Goal: Check status: Check status

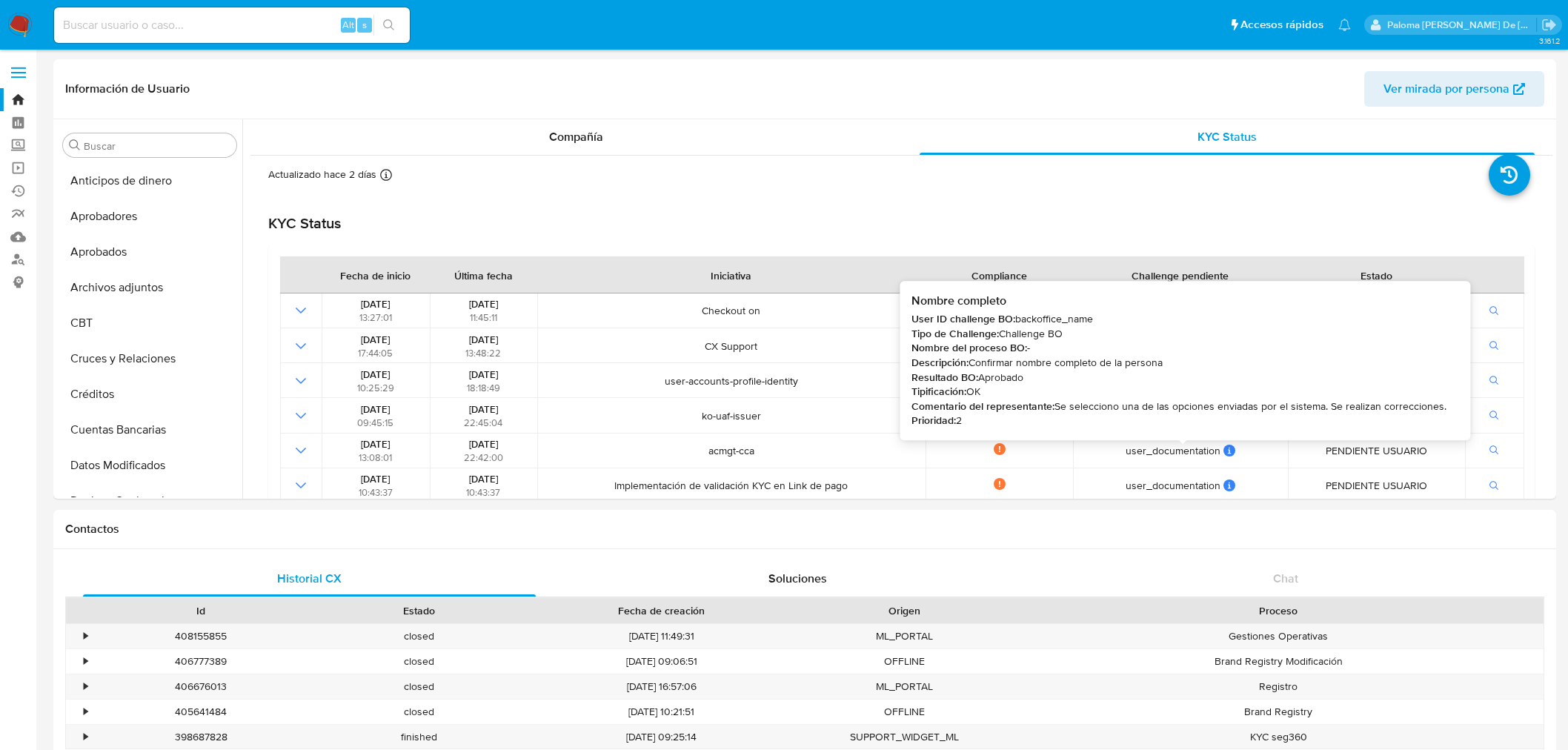
select select "10"
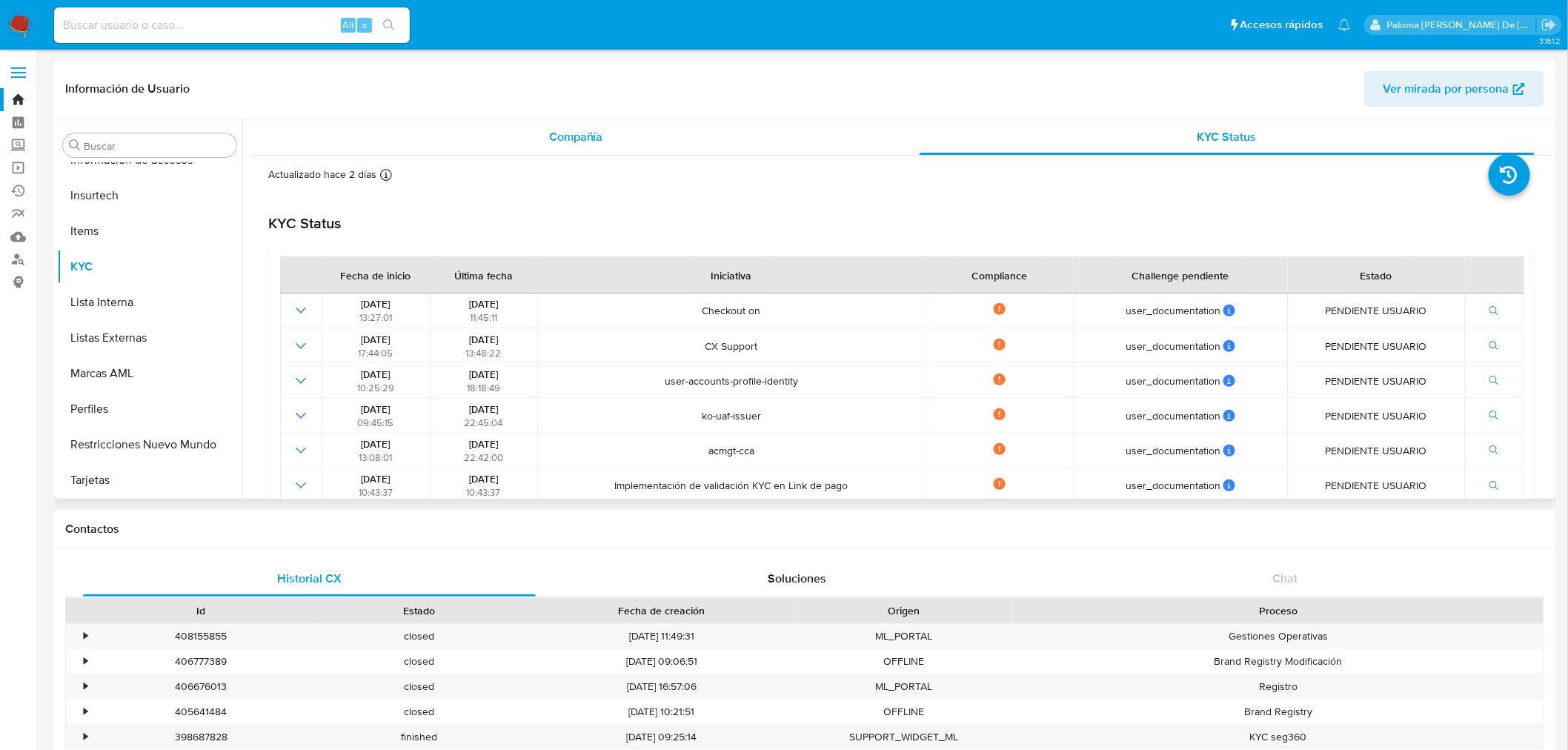
click at [532, 124] on div "Compañía" at bounding box center [576, 137] width 616 height 36
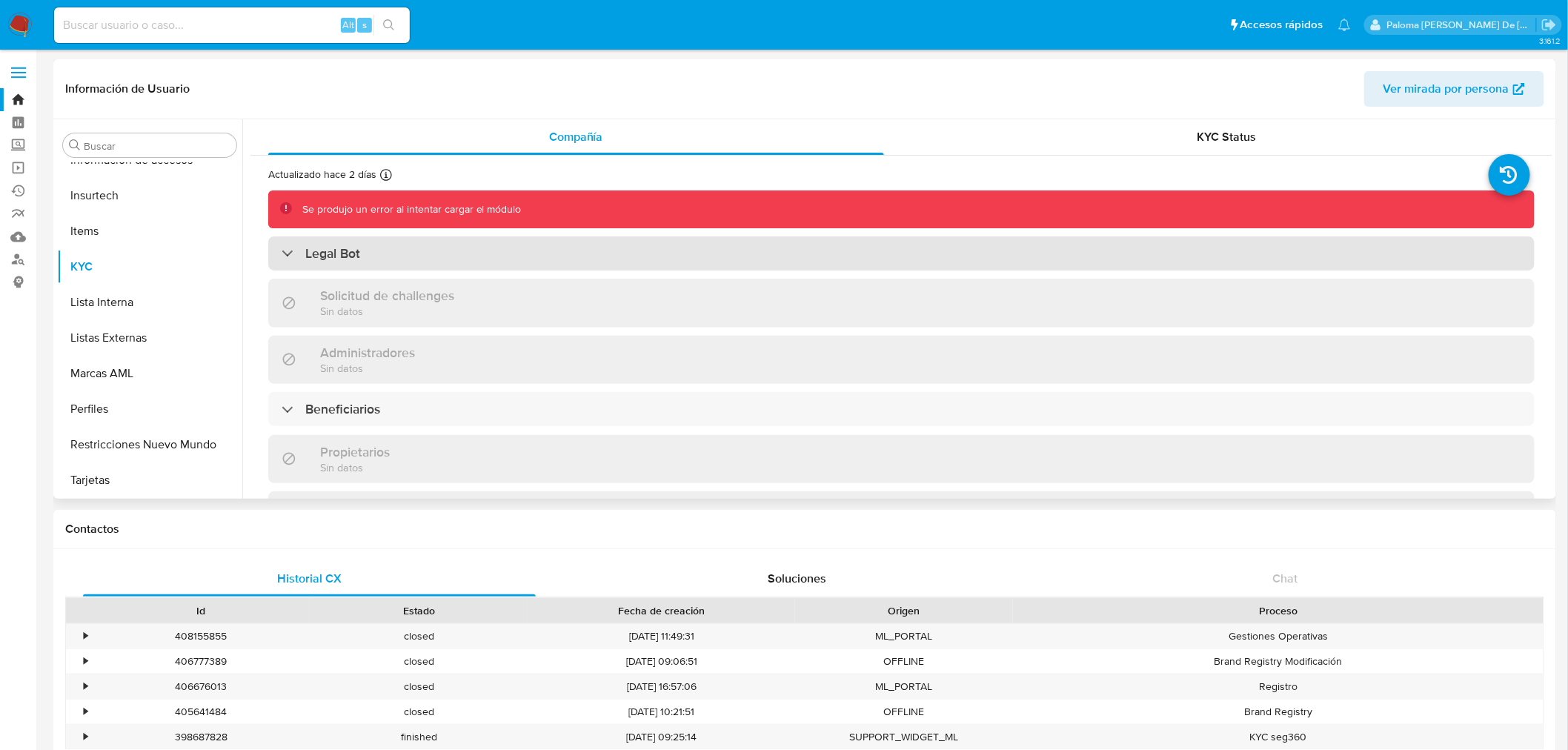
click at [437, 246] on div "Legal Bot" at bounding box center [901, 253] width 1266 height 34
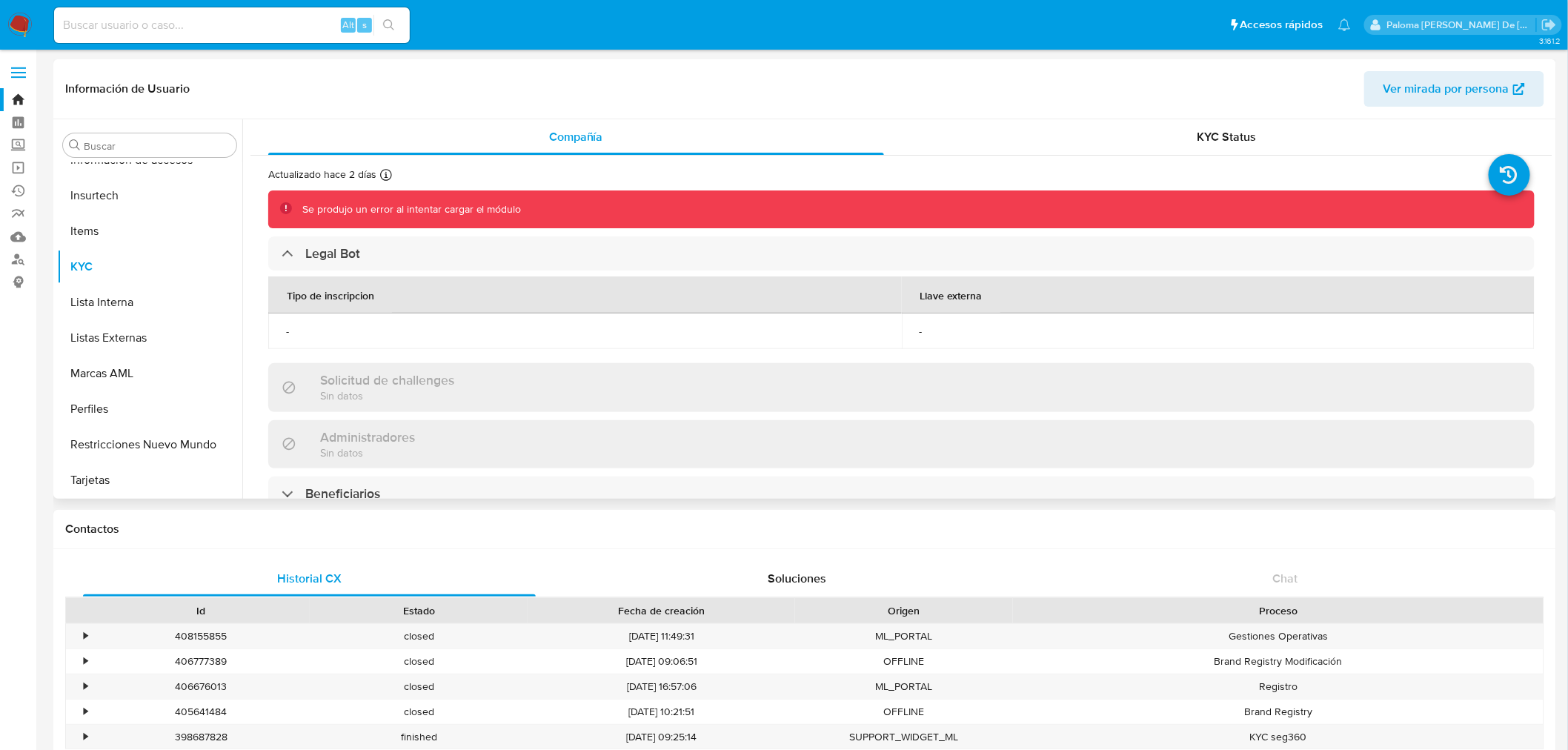
click at [486, 201] on div "Se produjo un error al intentar cargar el módulo" at bounding box center [901, 209] width 1266 height 38
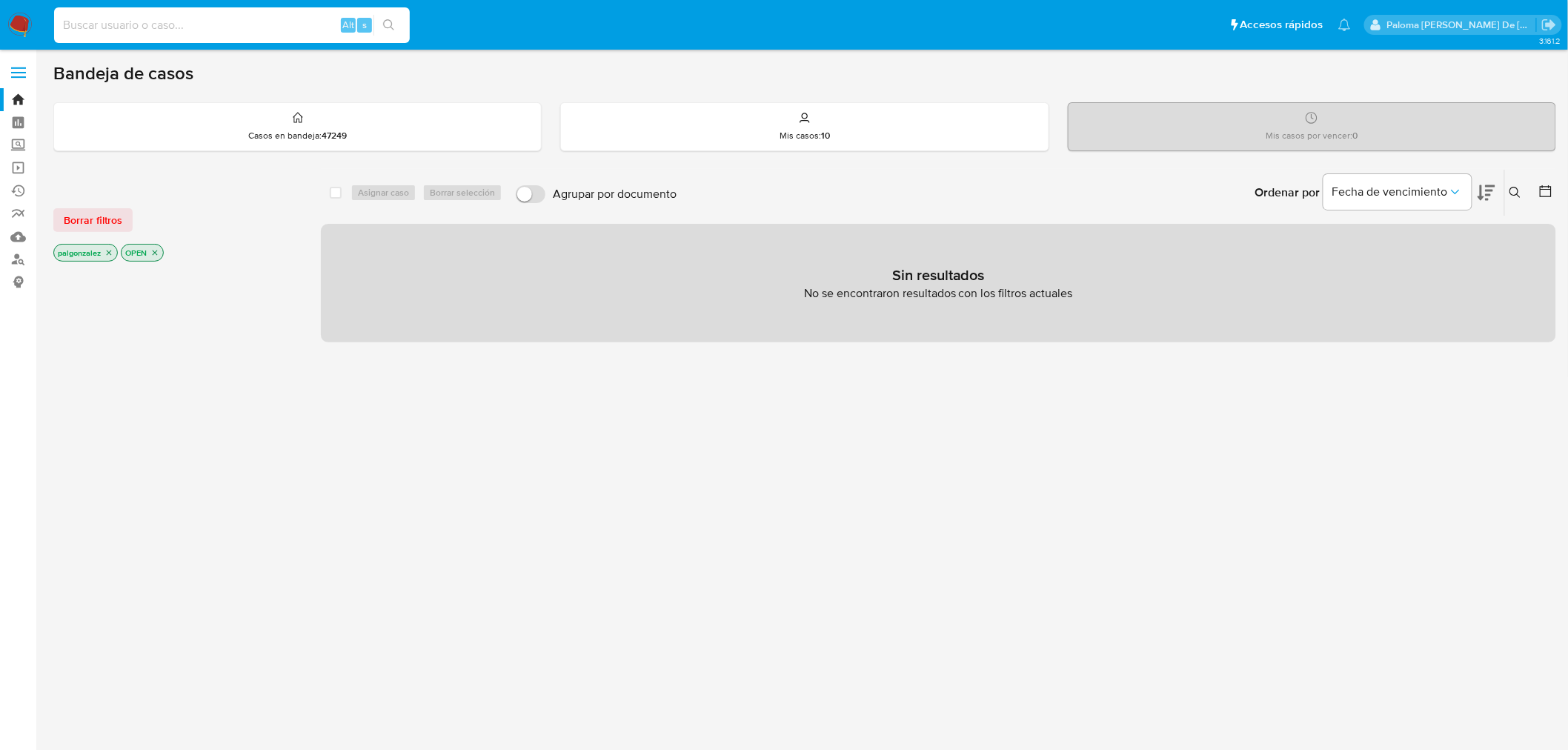
click at [242, 30] on input at bounding box center [232, 25] width 355 height 20
paste input "2685113790"
type input "2685113790"
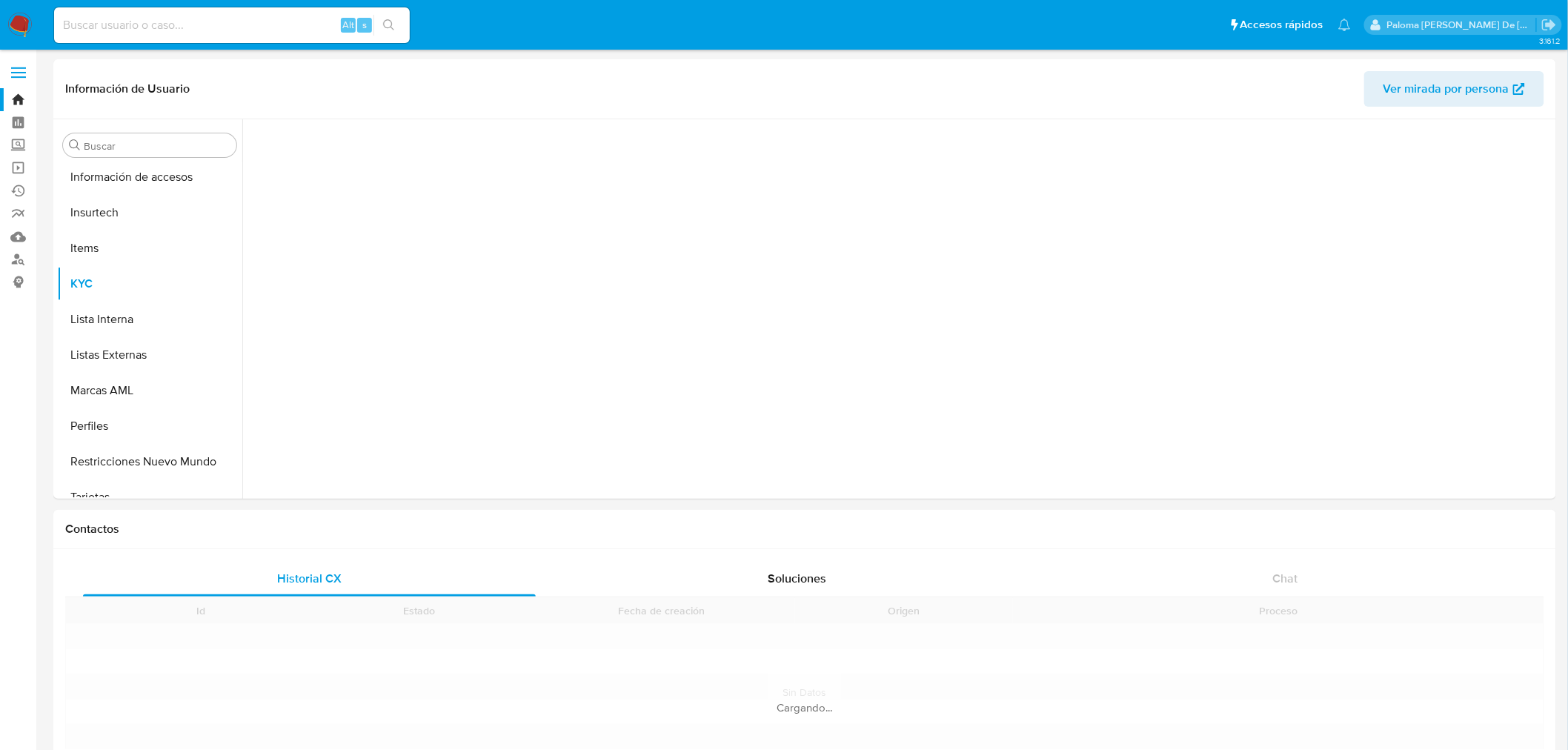
scroll to position [697, 0]
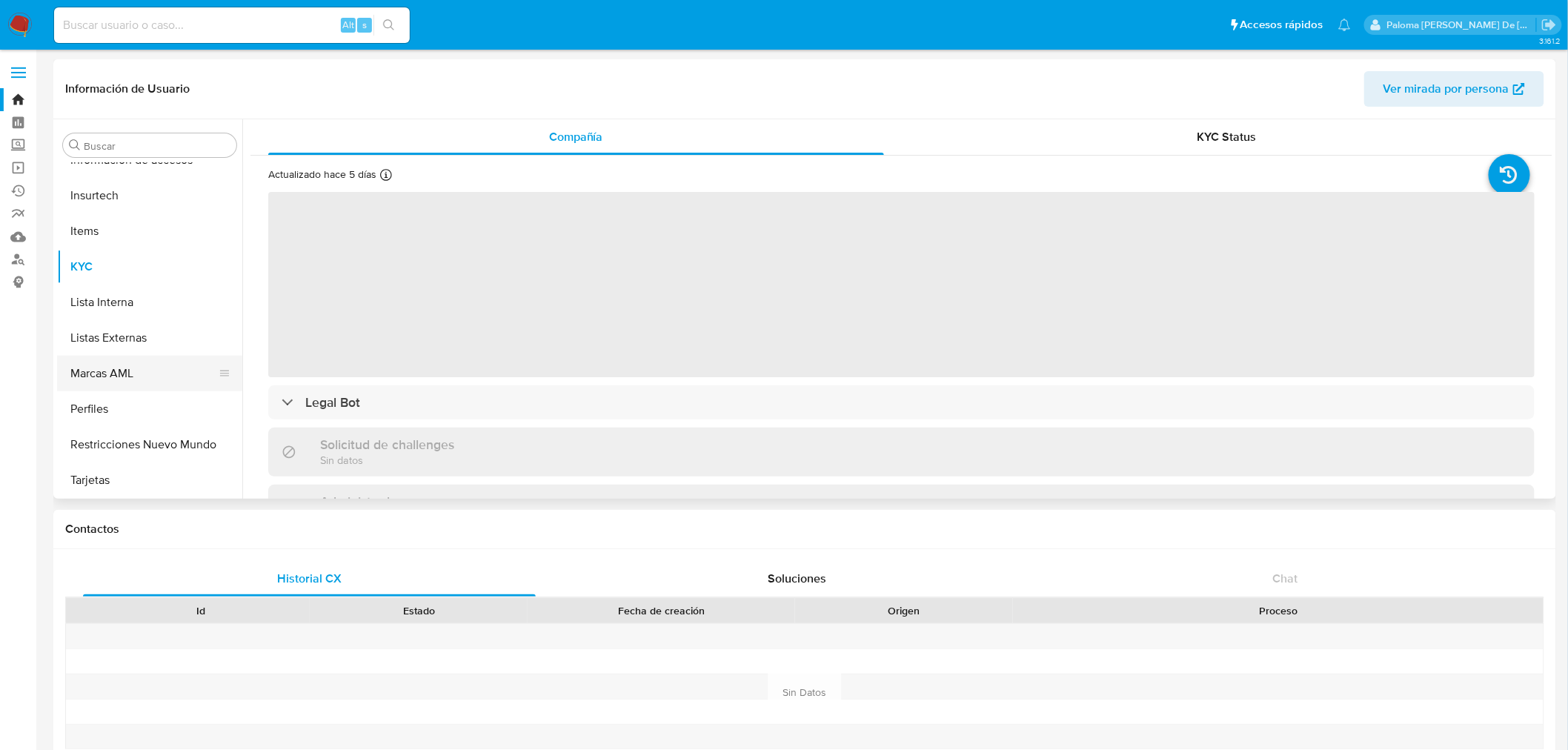
select select "10"
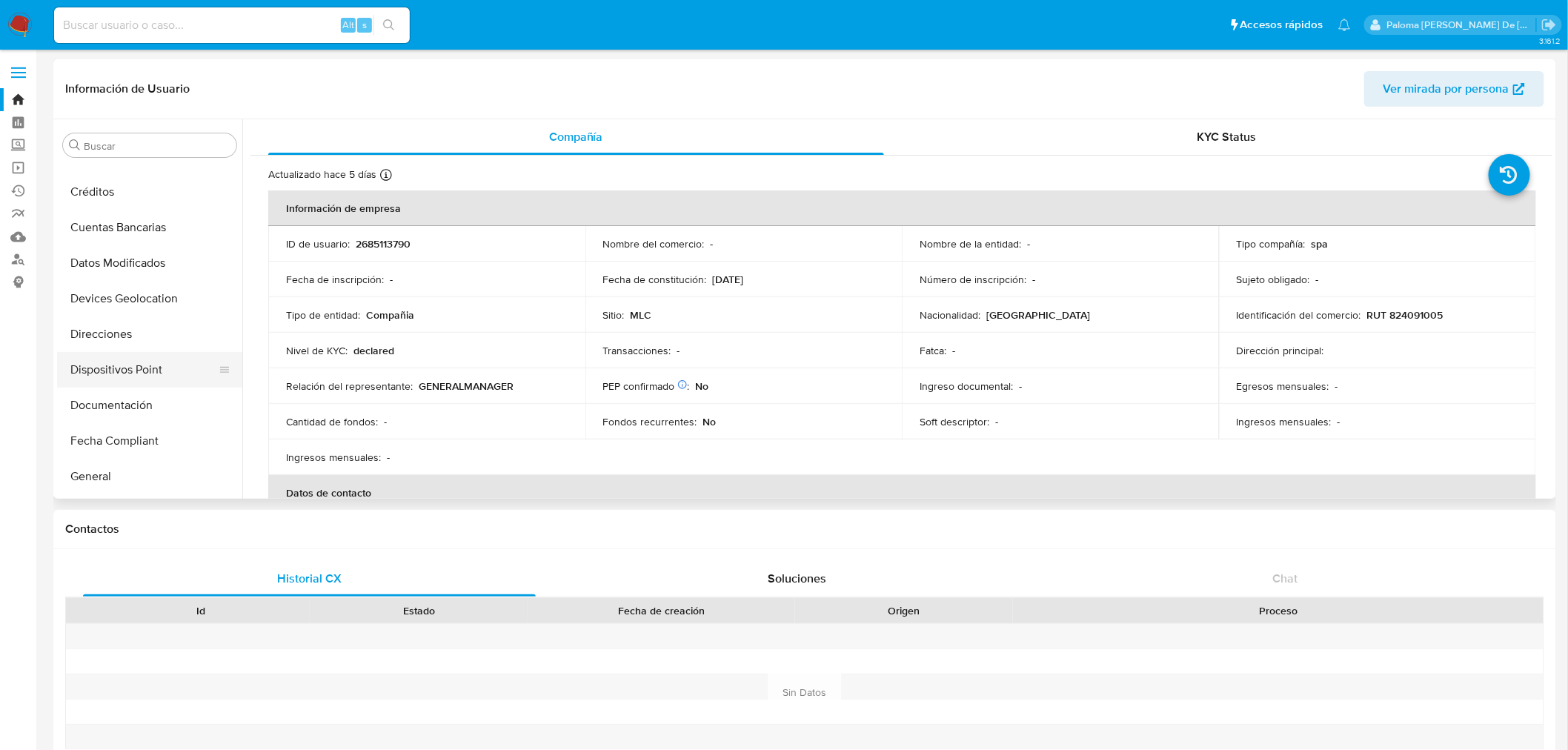
scroll to position [367, 0]
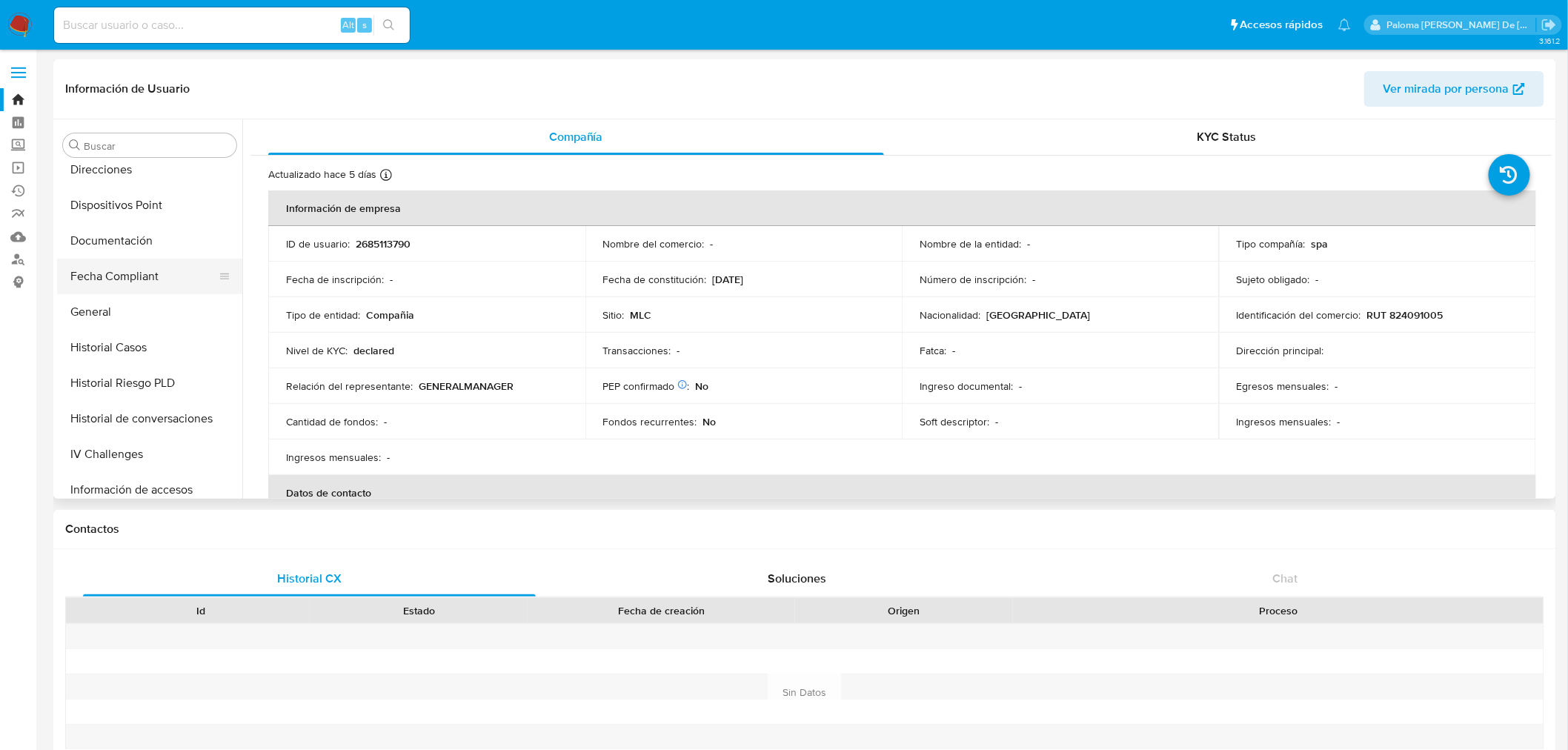
click at [129, 266] on button "Fecha Compliant" at bounding box center [143, 277] width 173 height 36
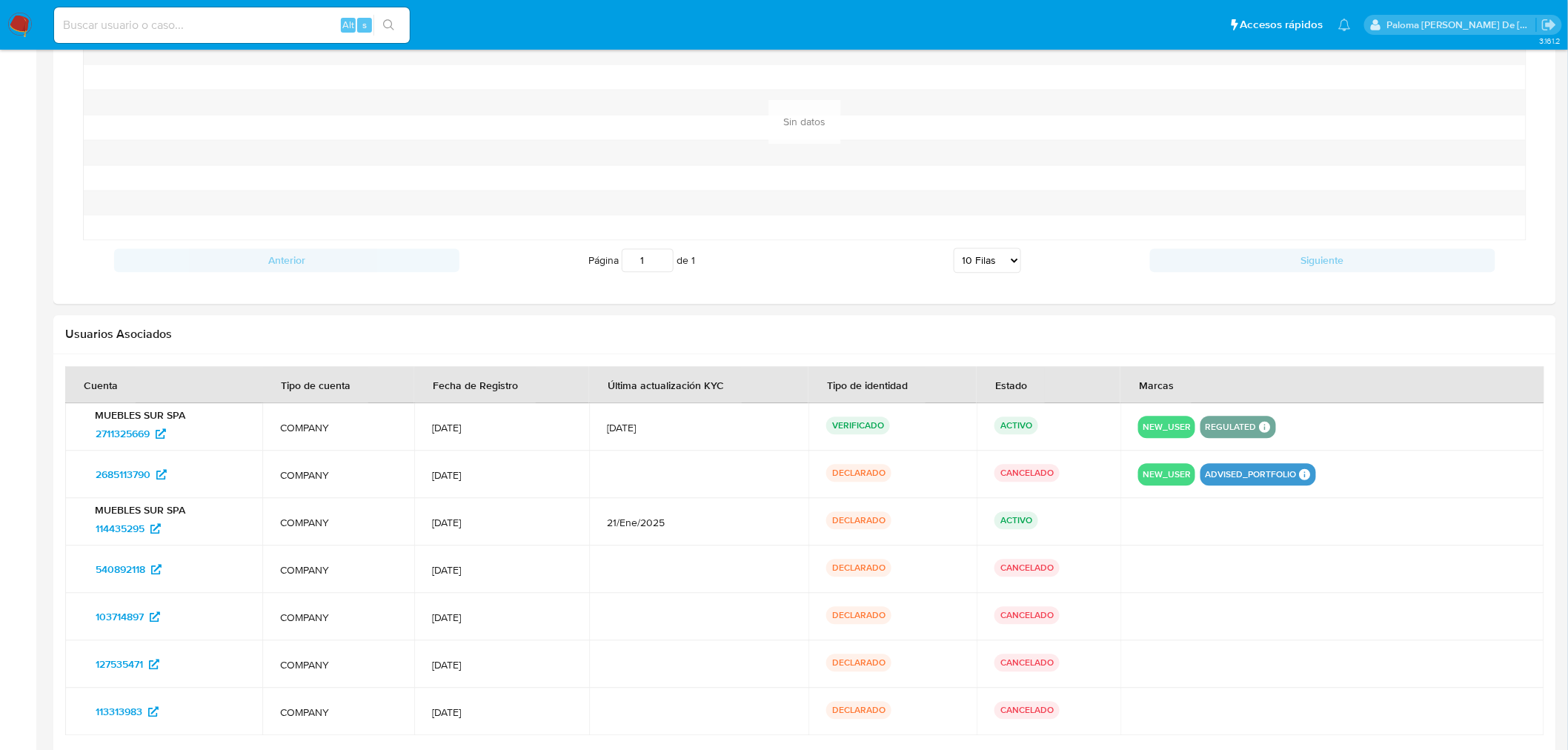
scroll to position [1234, 0]
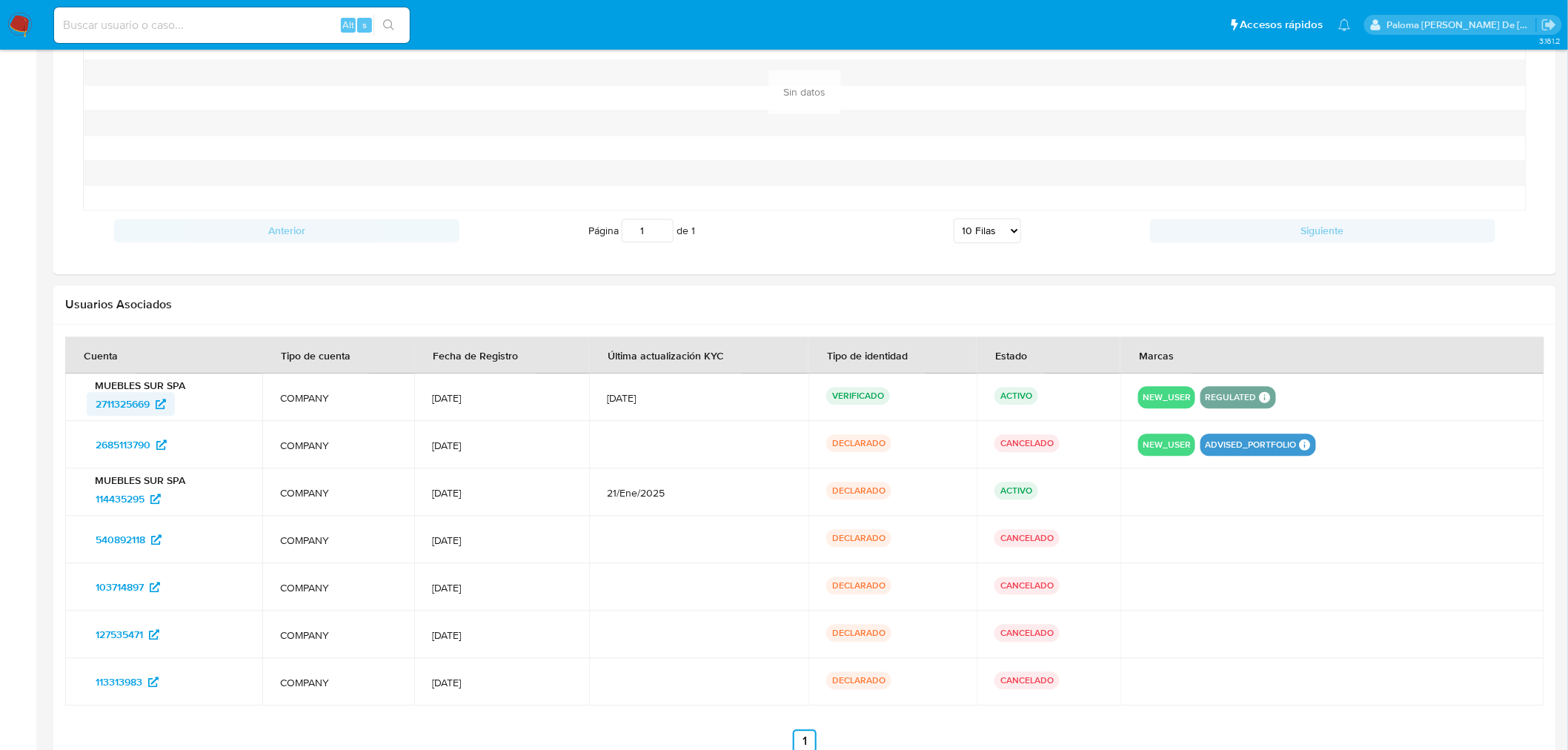
click at [121, 408] on span "2711325669" at bounding box center [123, 403] width 54 height 23
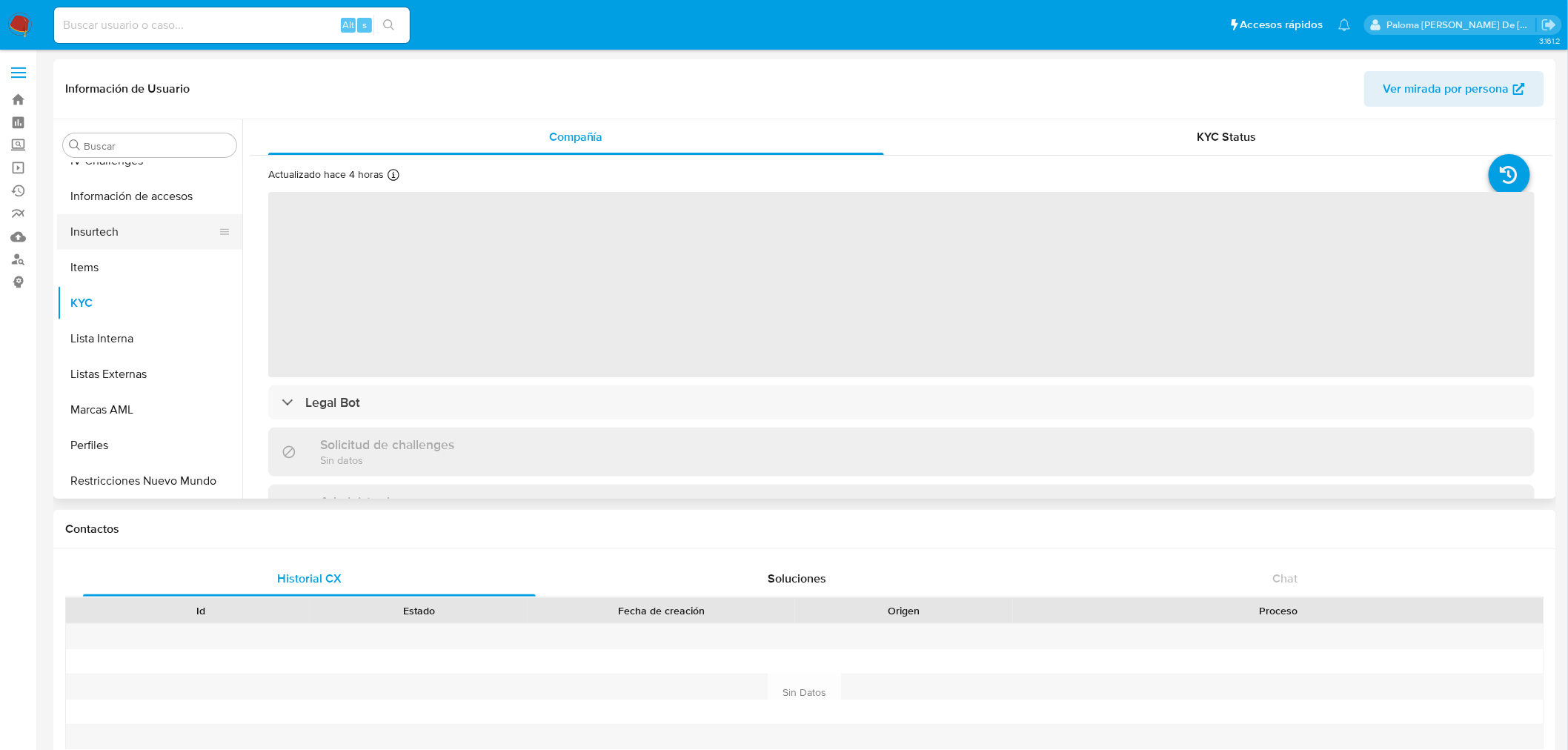
scroll to position [532, 0]
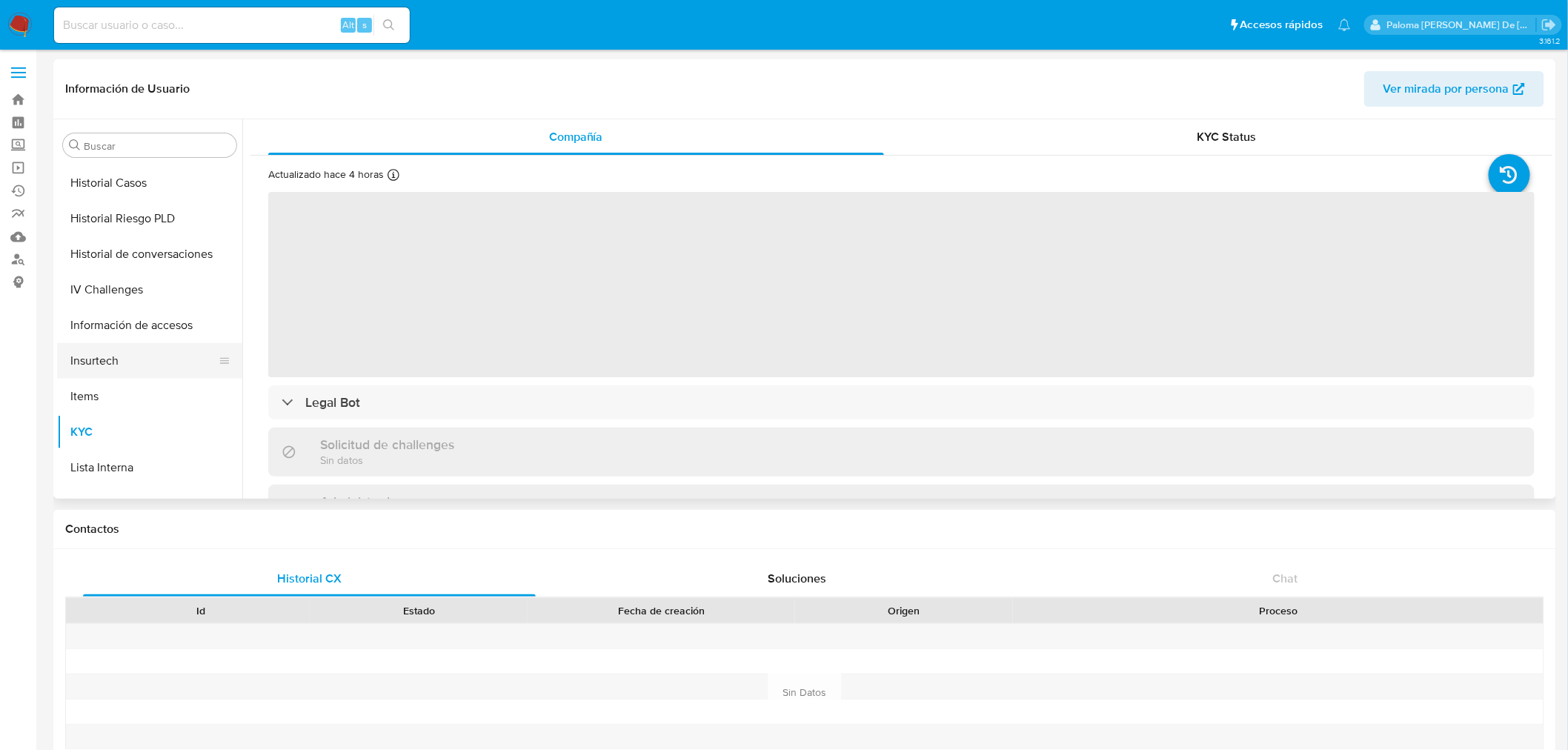
select select "10"
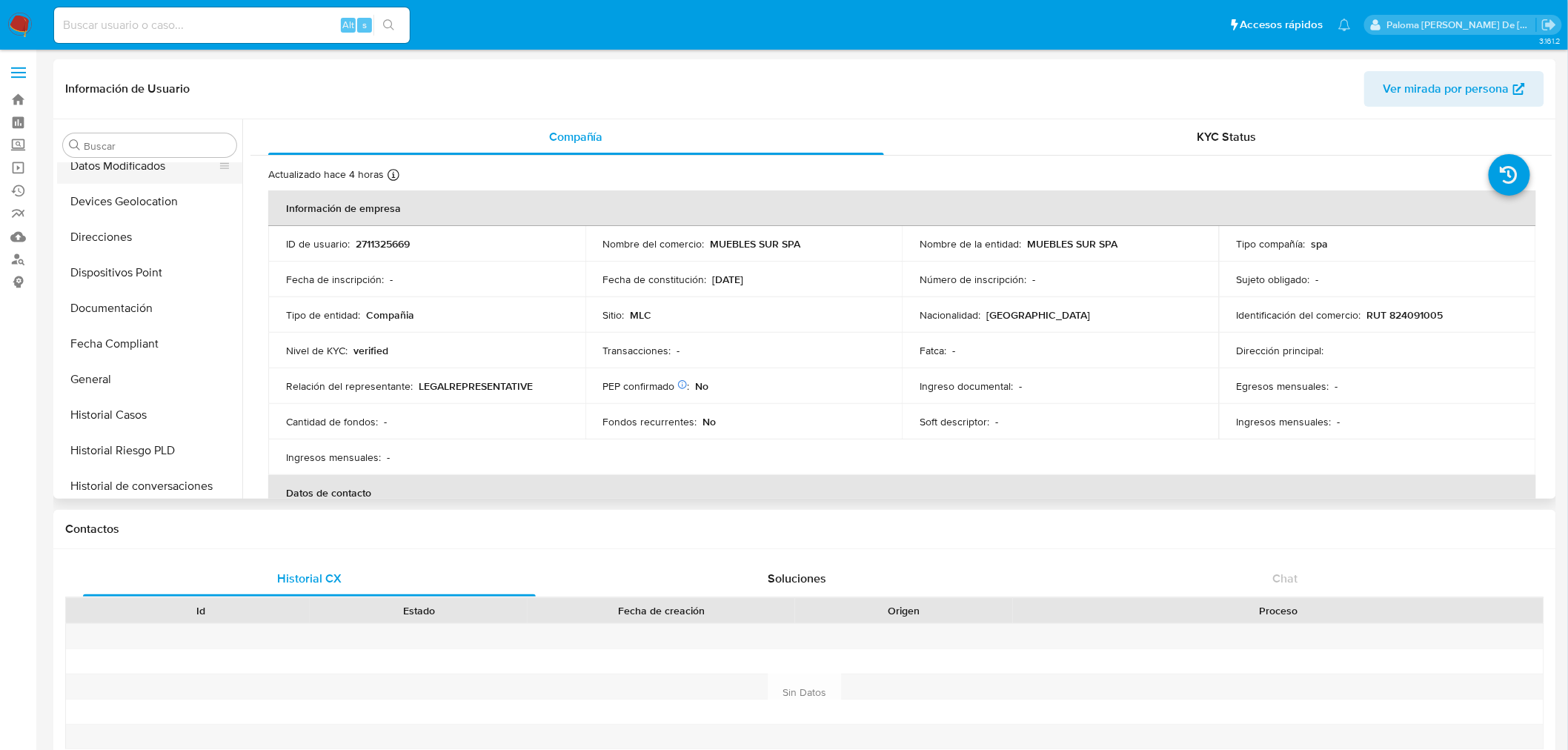
scroll to position [449, 0]
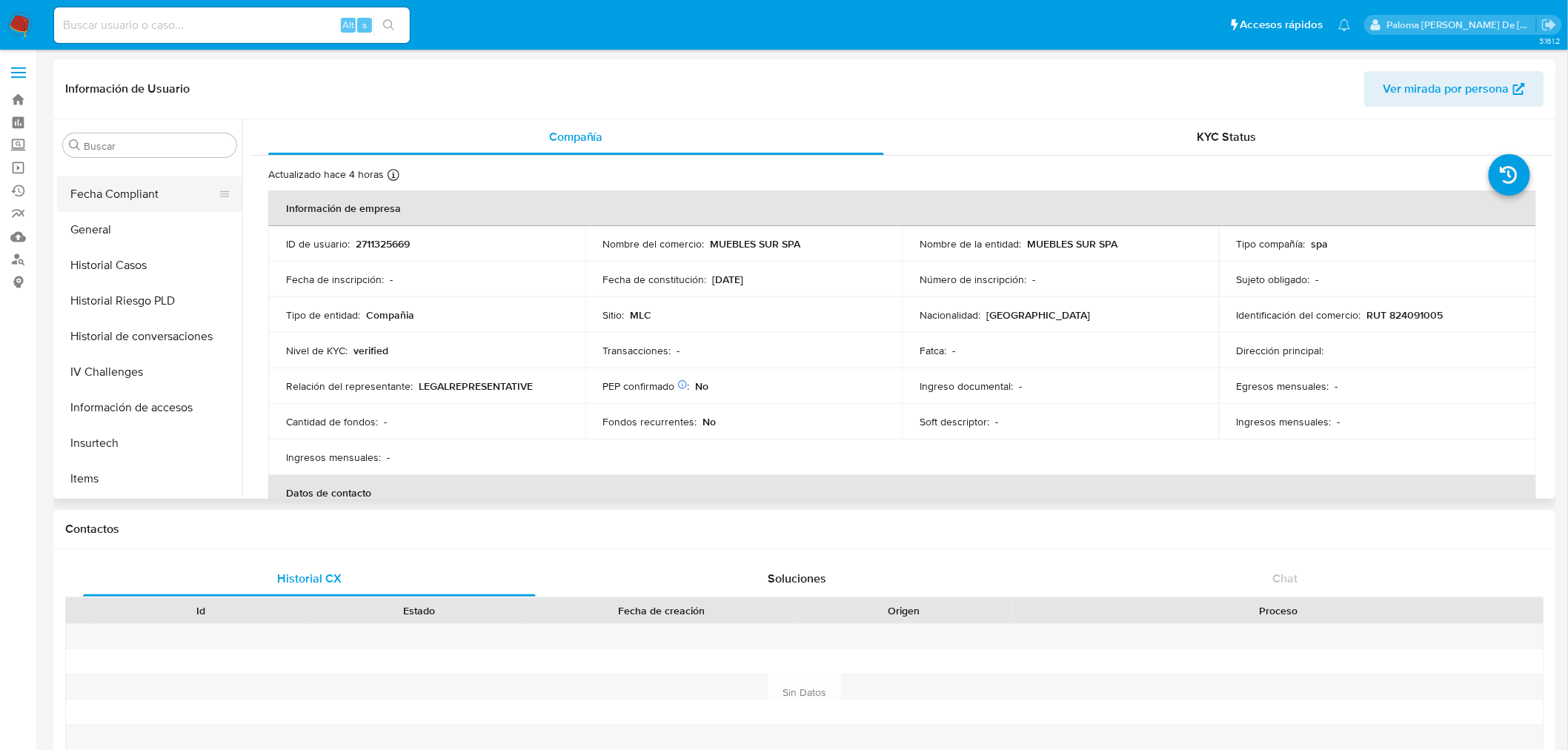
click at [141, 191] on button "Fecha Compliant" at bounding box center [143, 194] width 173 height 36
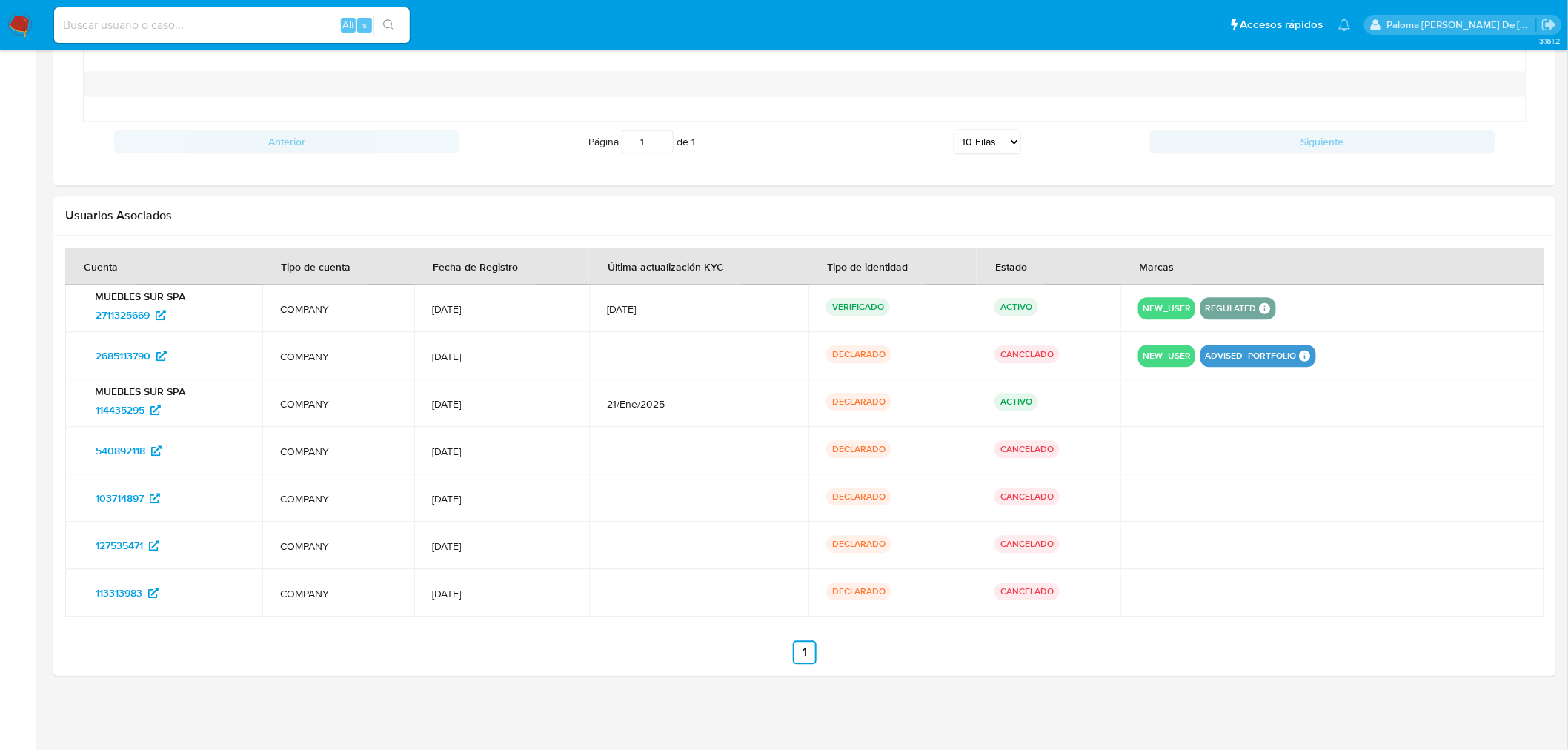
scroll to position [1325, 0]
click at [161, 311] on icon at bounding box center [160, 314] width 10 height 10
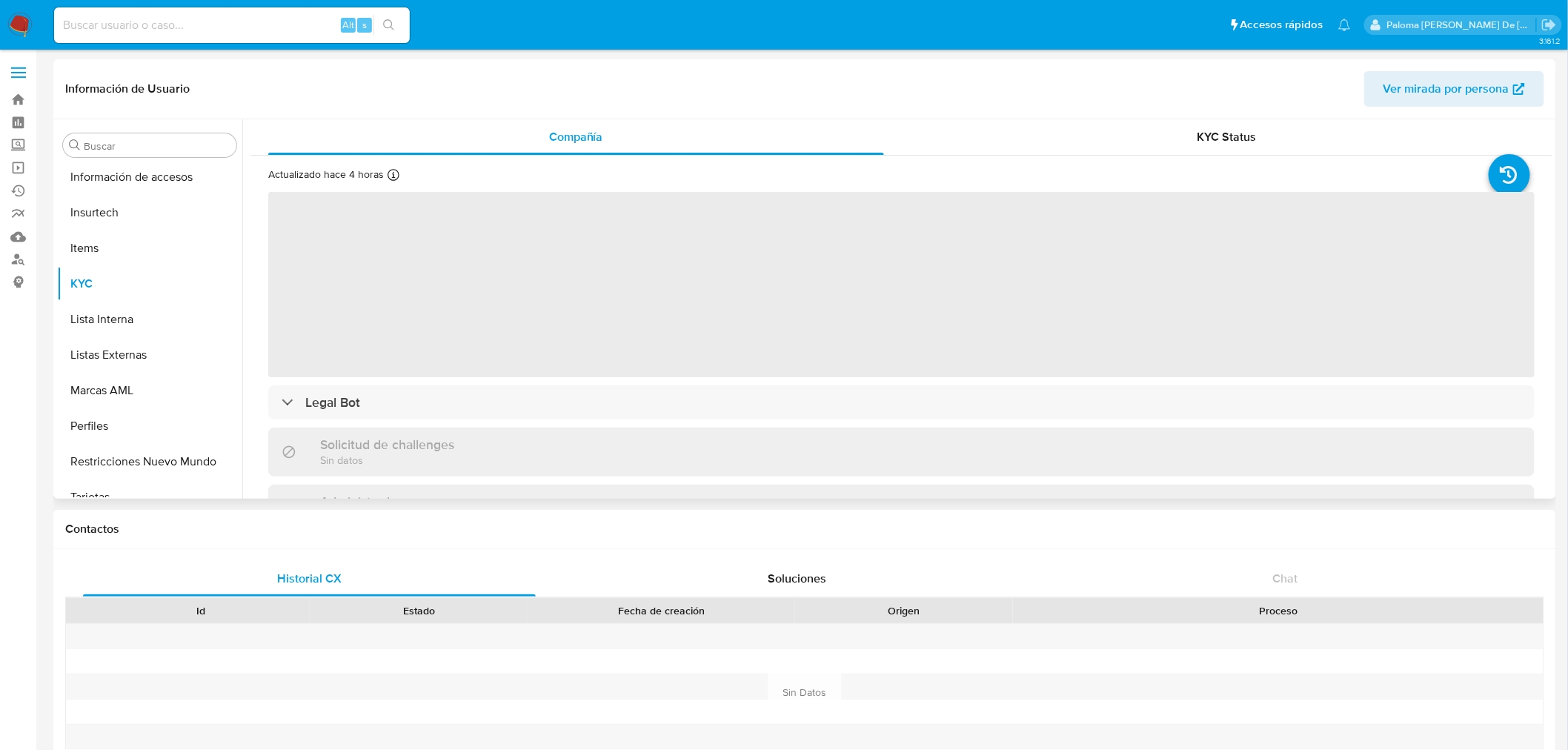
scroll to position [697, 0]
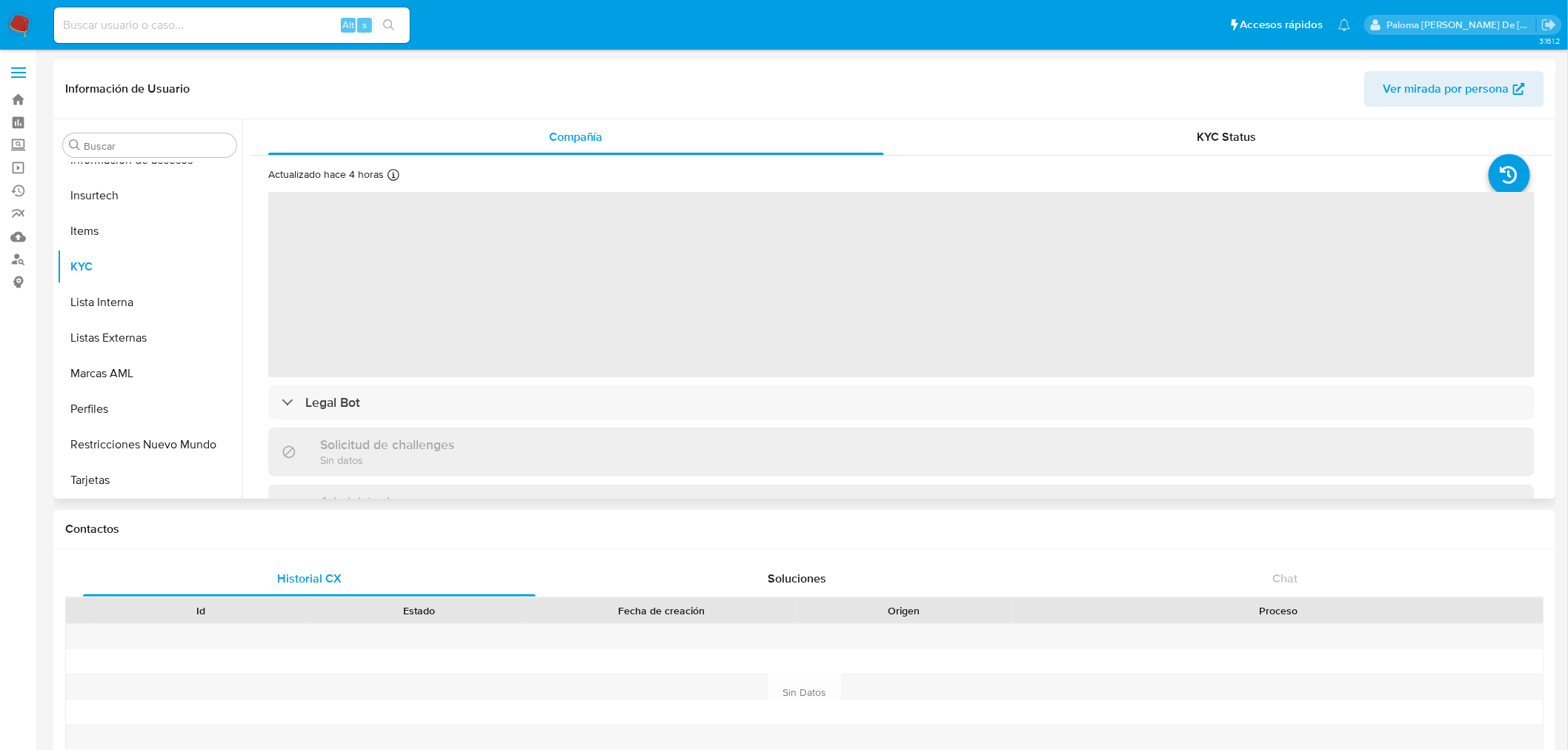
select select "10"
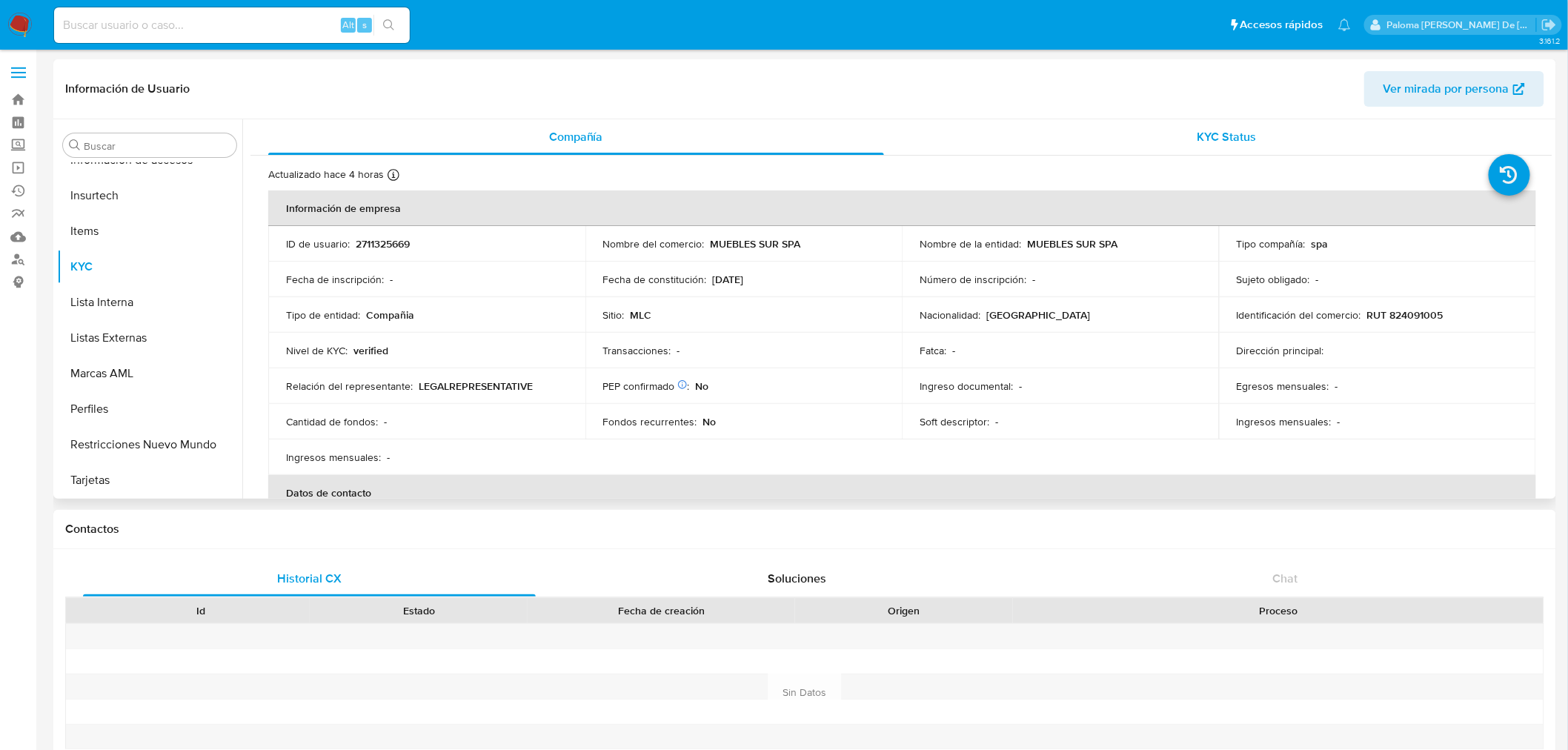
click at [1225, 136] on span "KYC Status" at bounding box center [1227, 137] width 59 height 17
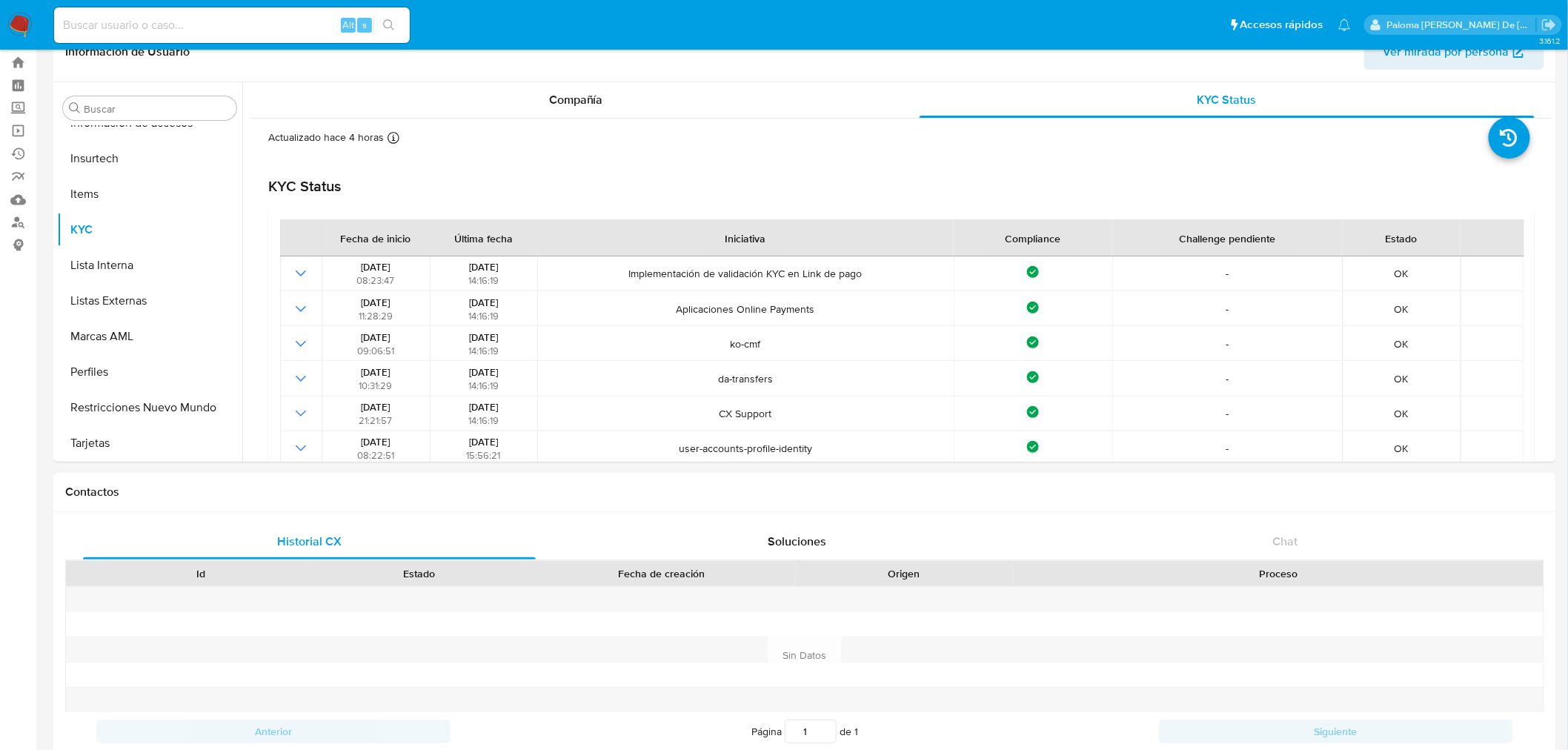
scroll to position [0, 0]
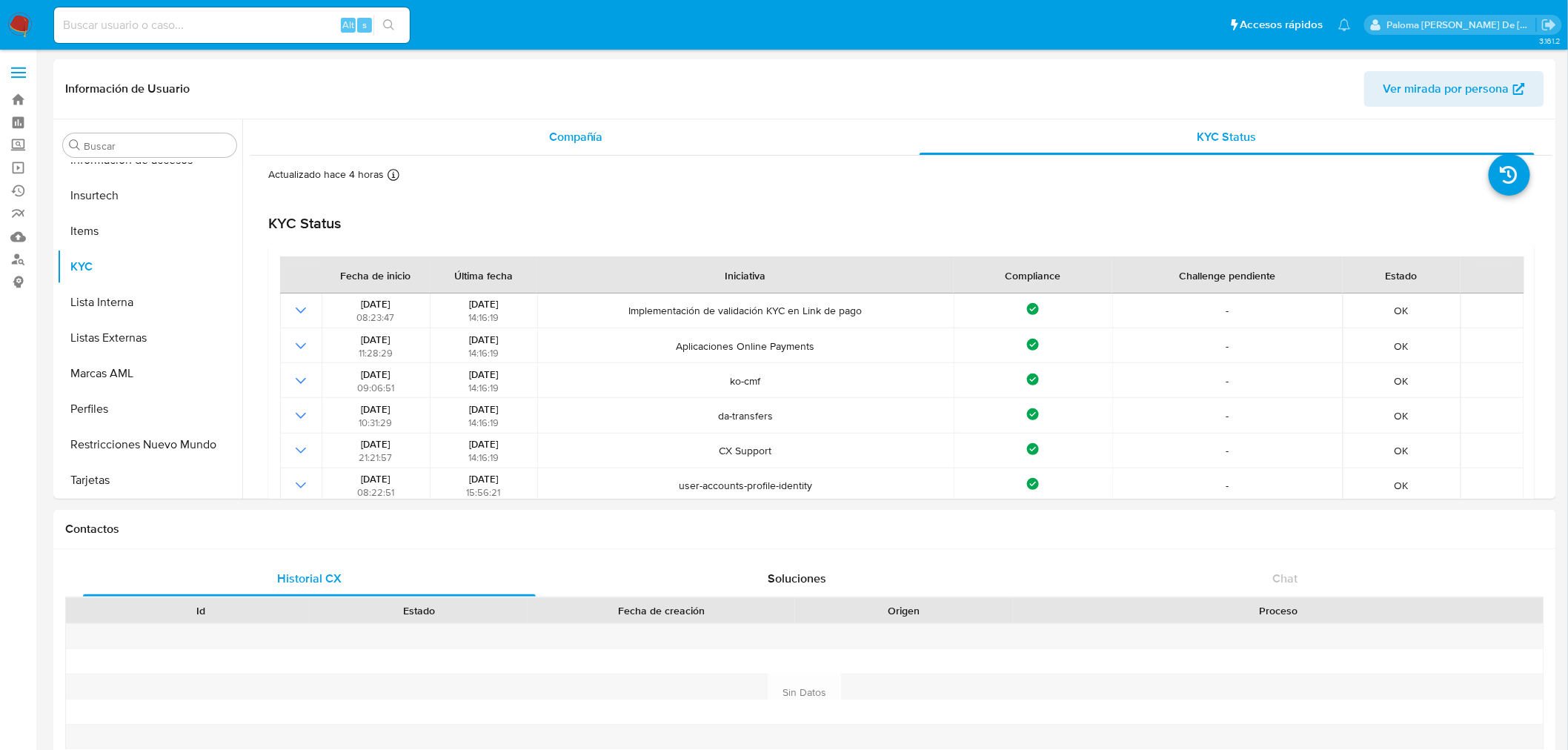
click at [560, 139] on span "Compañía" at bounding box center [577, 137] width 54 height 17
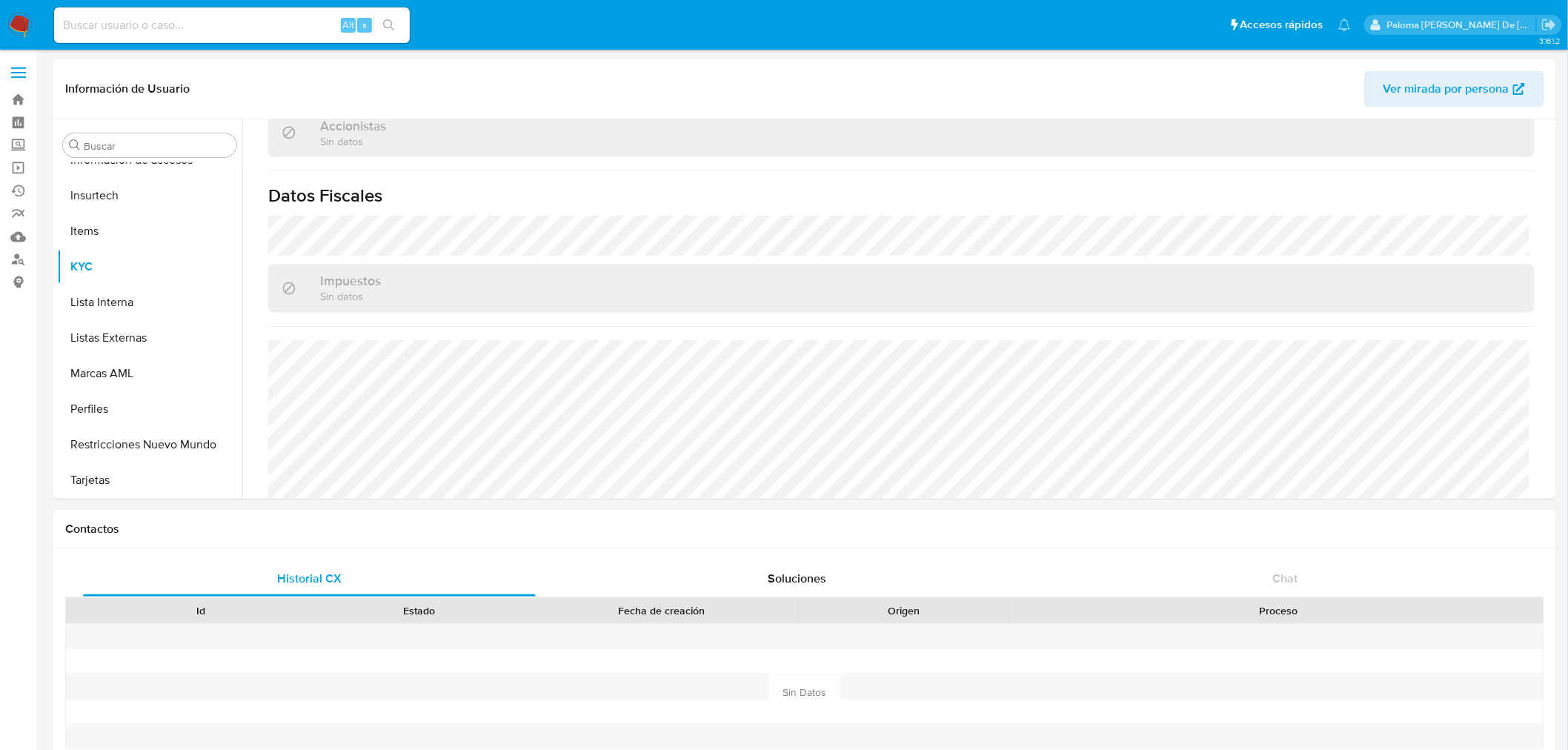
scroll to position [958, 0]
